Goal: Task Accomplishment & Management: Complete application form

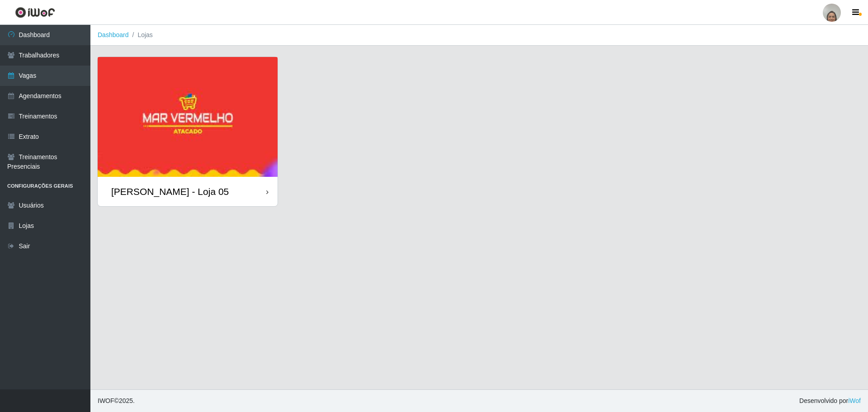
click at [263, 184] on div "[PERSON_NAME] - Loja 05" at bounding box center [188, 191] width 180 height 29
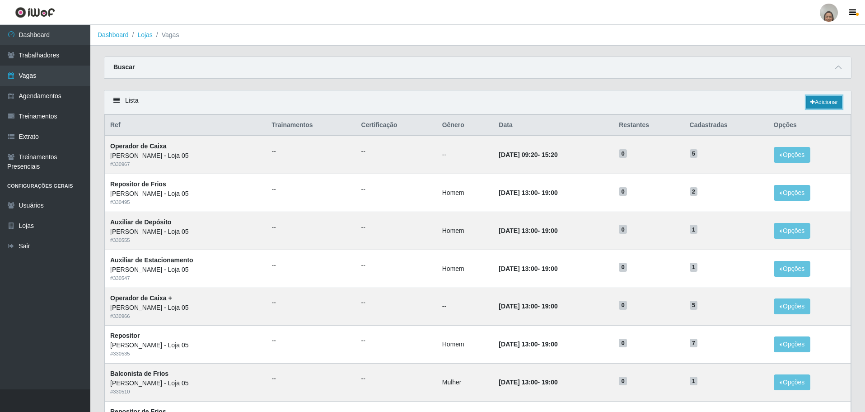
drag, startPoint x: 262, startPoint y: 183, endPoint x: 820, endPoint y: 104, distance: 564.2
click at [820, 104] on link "Adicionar" at bounding box center [825, 102] width 36 height 13
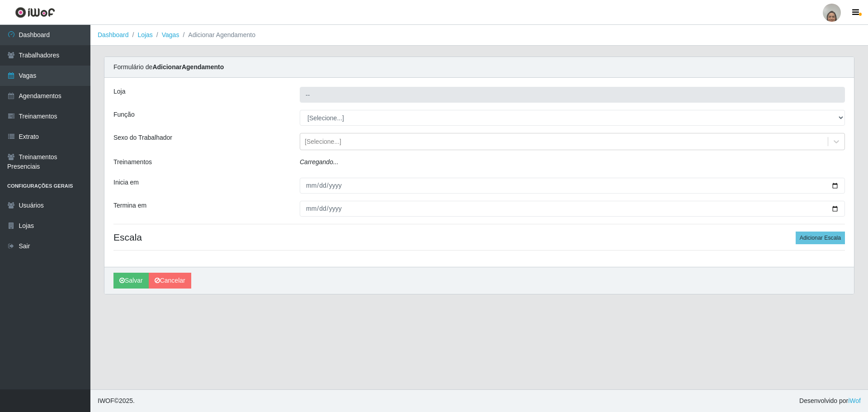
type input "[PERSON_NAME] - Loja 05"
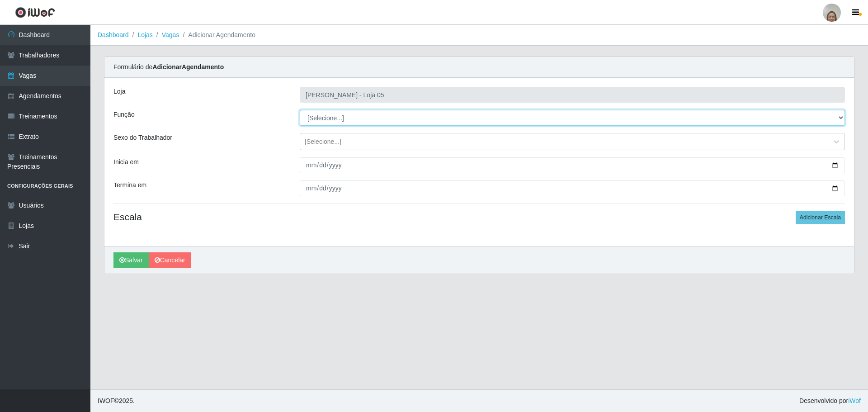
click at [338, 117] on select "[Selecione...] ASG ASG + ASG ++ Auxiliar de Depósito Auxiliar de Depósito + Aux…" at bounding box center [572, 118] width 545 height 16
select select "22"
click at [300, 110] on select "[Selecione...] ASG ASG + ASG ++ Auxiliar de Depósito Auxiliar de Depósito + Aux…" at bounding box center [572, 118] width 545 height 16
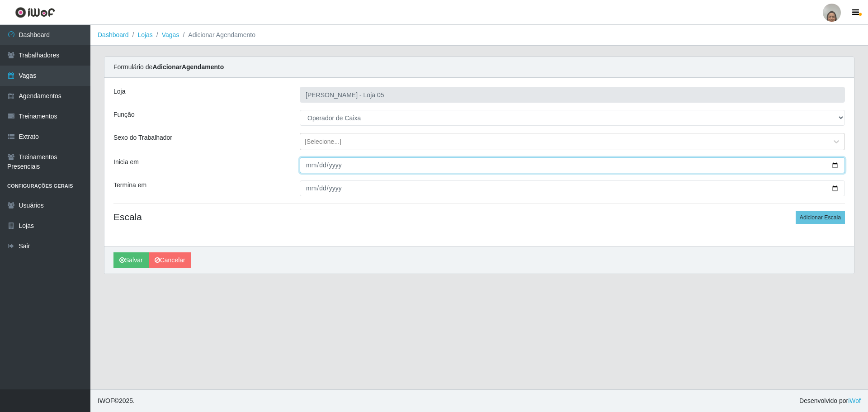
click at [835, 164] on input "Inicia em" at bounding box center [572, 165] width 545 height 16
type input "[DATE]"
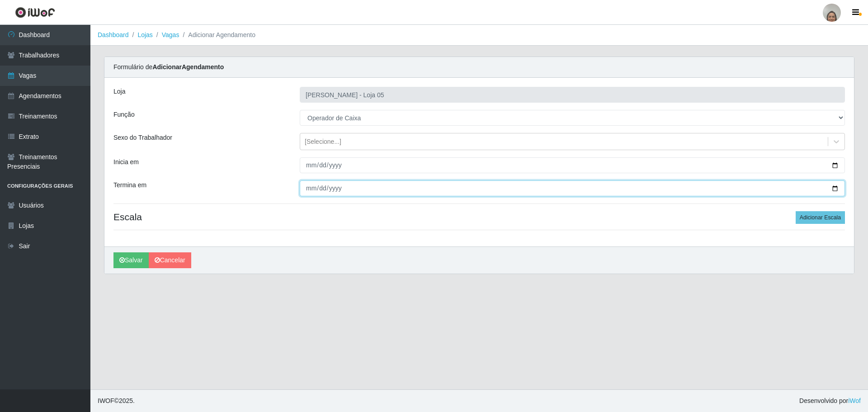
click at [837, 189] on input "Termina em" at bounding box center [572, 188] width 545 height 16
type input "[DATE]"
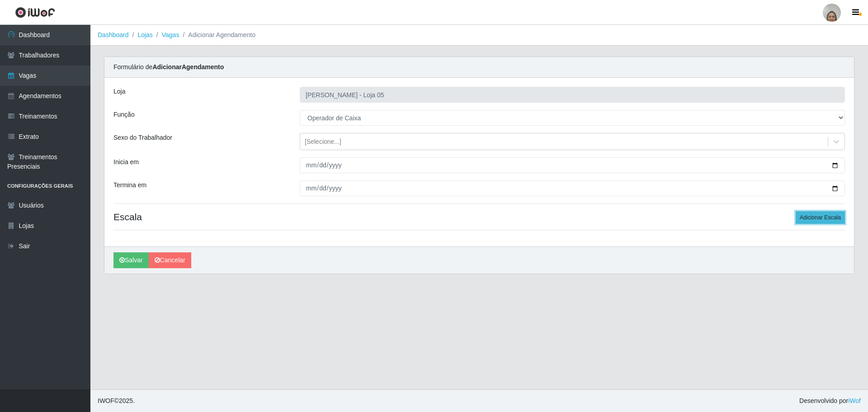
click at [818, 218] on button "Adicionar Escala" at bounding box center [819, 217] width 49 height 13
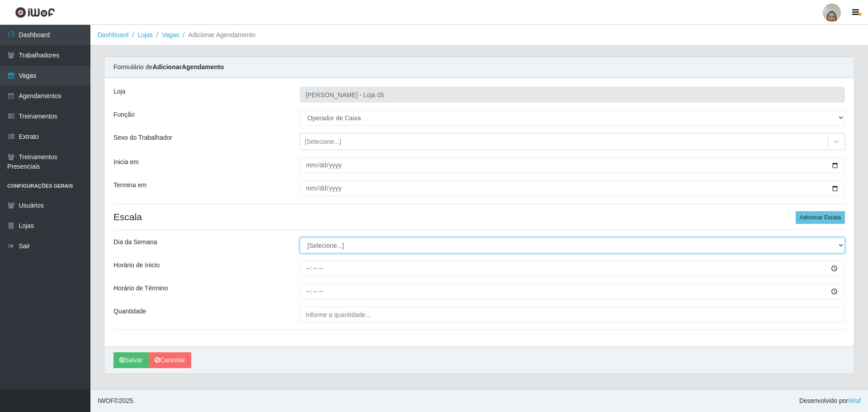
click at [315, 243] on select "[Selecione...] Segunda Terça Quarta Quinta Sexta Sábado Domingo" at bounding box center [572, 245] width 545 height 16
select select "4"
click at [300, 237] on select "[Selecione...] Segunda Terça Quarta Quinta Sexta Sábado Domingo" at bounding box center [572, 245] width 545 height 16
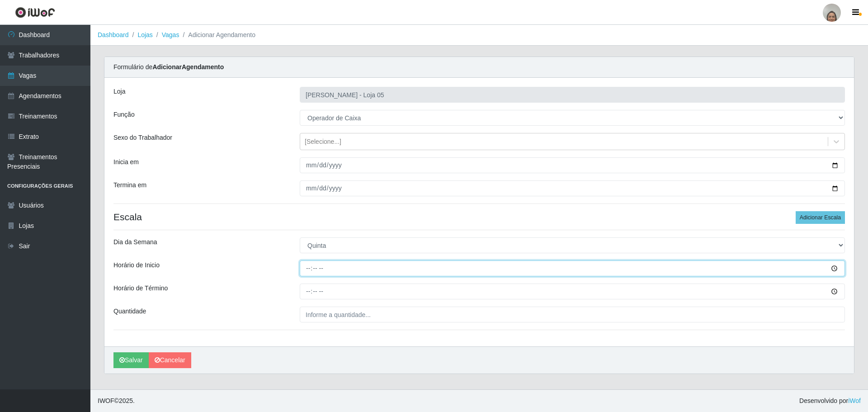
click at [306, 267] on input "Horário de Inicio" at bounding box center [572, 268] width 545 height 16
type input "09:20"
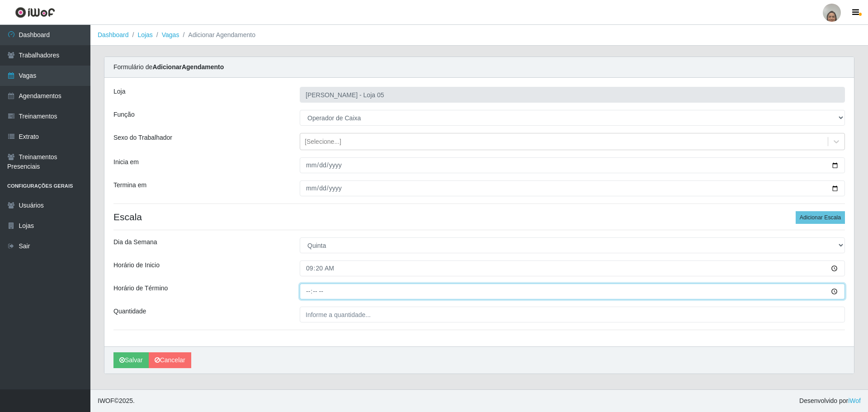
click at [306, 289] on input "Horário de Término" at bounding box center [572, 291] width 545 height 16
type input "15:20"
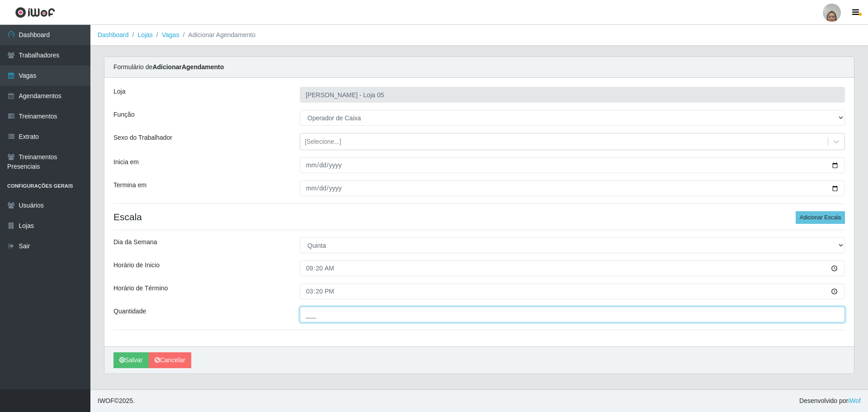
click at [336, 312] on input "___" at bounding box center [572, 314] width 545 height 16
type input "1__"
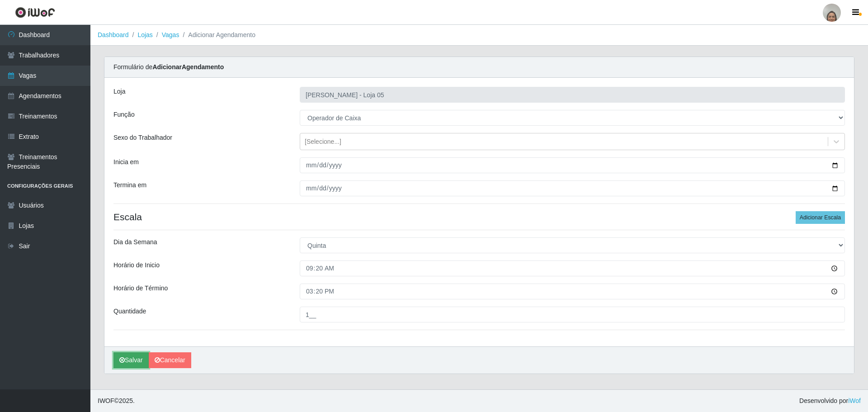
click at [131, 361] on button "Salvar" at bounding box center [130, 360] width 35 height 16
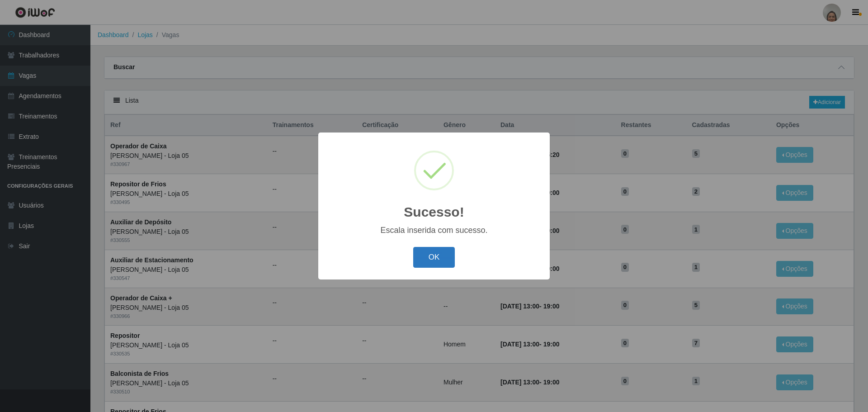
click at [432, 256] on button "OK" at bounding box center [434, 257] width 42 height 21
